Goal: Check status: Check status

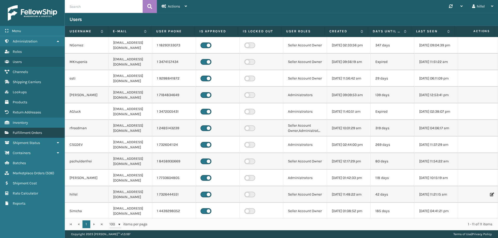
click at [43, 132] on link "Fulfillment Orders" at bounding box center [32, 133] width 65 height 10
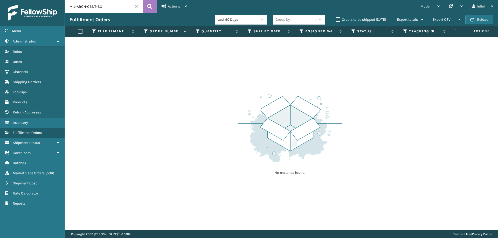
drag, startPoint x: 116, startPoint y: 9, endPoint x: 60, endPoint y: 8, distance: 55.5
click at [60, 0] on div "Menu Administration Roles Users Channels Shipping Carriers Lookups Products Ret…" at bounding box center [249, 0] width 498 height 0
paste input "15747814"
type input "15747814"
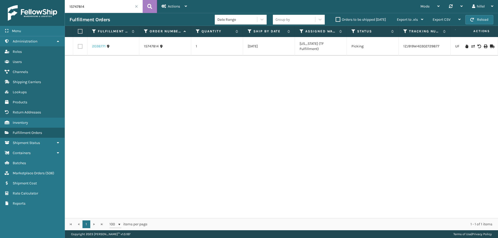
click at [99, 46] on link "2038771" at bounding box center [98, 46] width 13 height 5
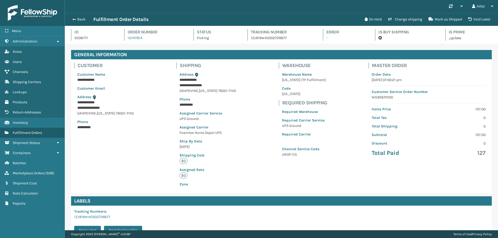
scroll to position [68, 0]
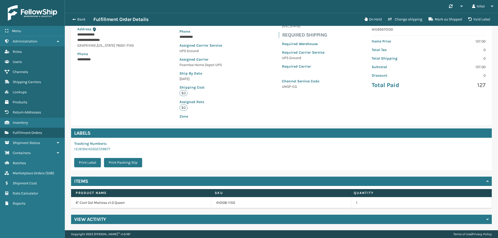
click at [114, 221] on div "View Activity" at bounding box center [281, 219] width 421 height 9
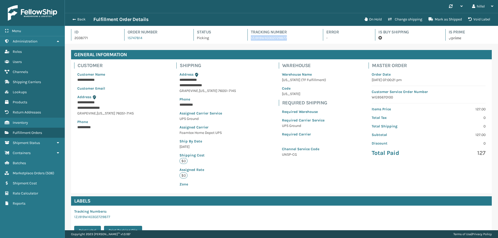
drag, startPoint x: 289, startPoint y: 36, endPoint x: 248, endPoint y: 37, distance: 40.7
click at [248, 37] on div "Tracking Number 1ZJ919W40302729877" at bounding box center [280, 35] width 66 height 12
click at [74, 19] on span "button" at bounding box center [73, 20] width 3 height 4
